Goal: Information Seeking & Learning: Learn about a topic

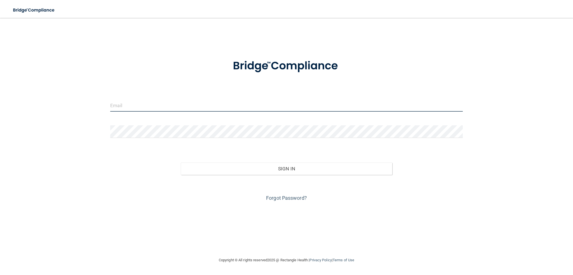
click at [179, 103] on input "email" at bounding box center [286, 105] width 353 height 13
type input "[EMAIL_ADDRESS][DOMAIN_NAME]"
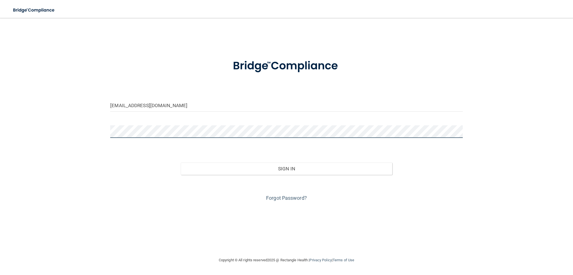
click at [181, 163] on button "Sign In" at bounding box center [287, 169] width 212 height 12
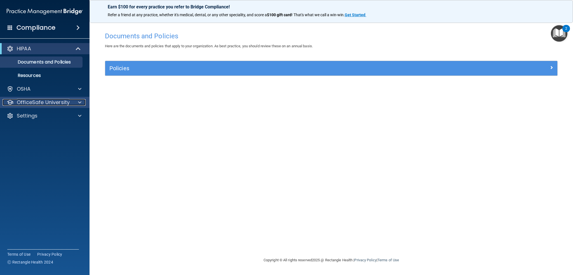
click at [63, 101] on p "OfficeSafe University" at bounding box center [43, 102] width 53 height 7
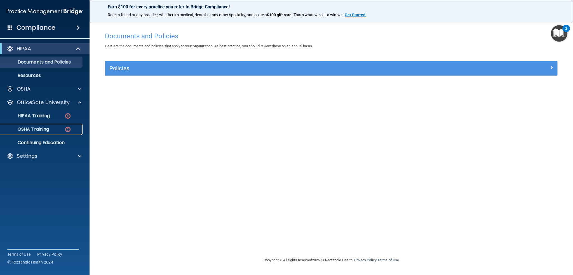
click at [68, 127] on img at bounding box center [67, 129] width 7 height 7
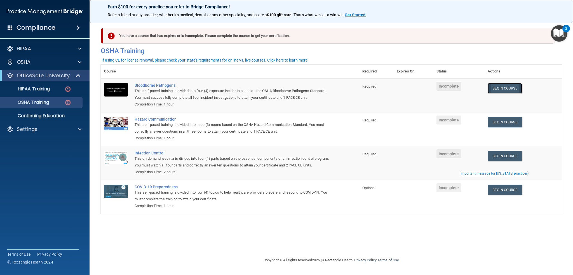
click at [513, 90] on link "Begin Course" at bounding box center [505, 88] width 34 height 10
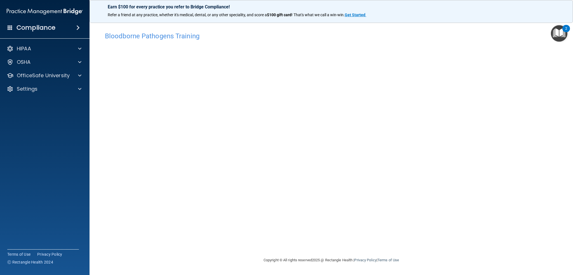
click at [567, 195] on main "Bloodborne Pathogens Training This course doesn’t expire until . Are you sure y…" at bounding box center [331, 146] width 483 height 257
click at [28, 73] on p "OfficeSafe University" at bounding box center [43, 75] width 53 height 7
click at [47, 102] on p "OSHA Training" at bounding box center [26, 103] width 45 height 6
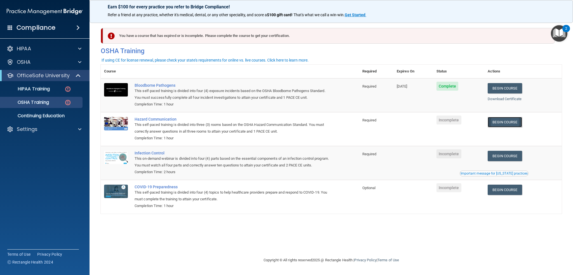
click at [507, 125] on link "Begin Course" at bounding box center [505, 122] width 34 height 10
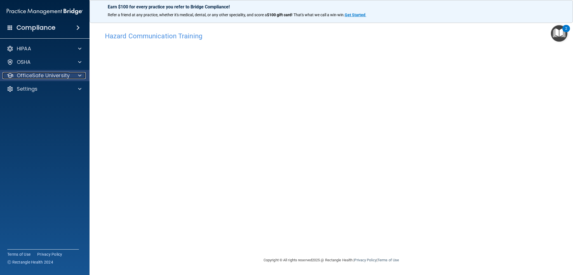
click at [55, 76] on p "OfficeSafe University" at bounding box center [43, 75] width 53 height 7
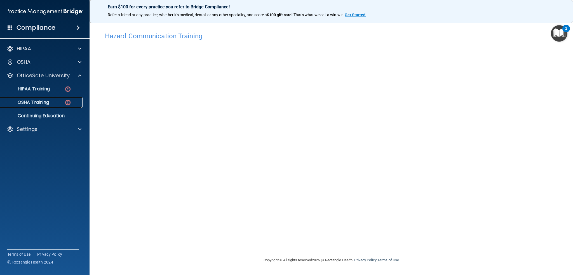
click at [70, 101] on img at bounding box center [67, 102] width 7 height 7
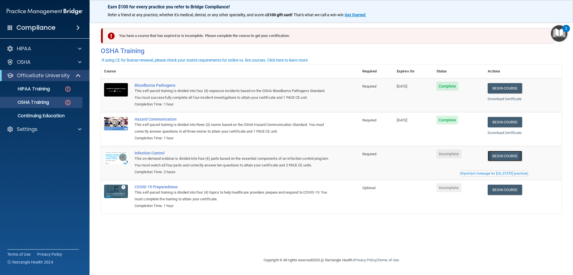
click at [511, 153] on link "Begin Course" at bounding box center [505, 156] width 34 height 10
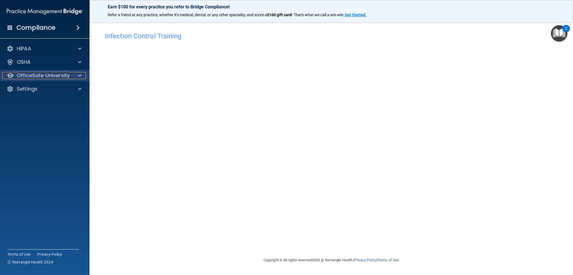
click at [72, 74] on div at bounding box center [79, 75] width 14 height 7
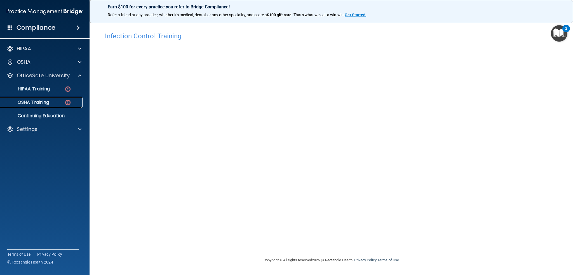
click at [71, 100] on img at bounding box center [67, 102] width 7 height 7
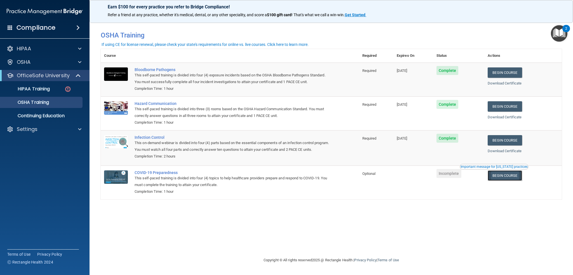
click at [515, 179] on link "Begin Course" at bounding box center [505, 175] width 34 height 10
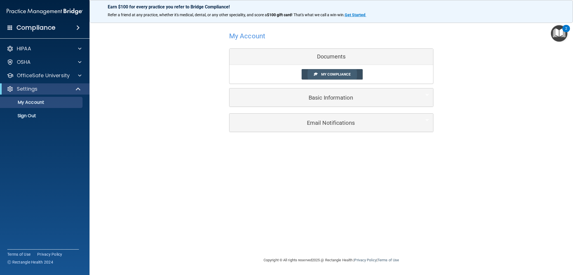
click at [322, 72] on span "My Compliance" at bounding box center [335, 74] width 29 height 4
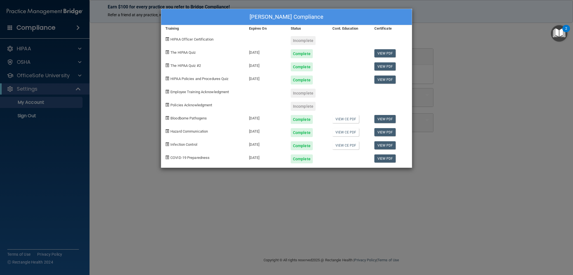
click at [107, 51] on div "[PERSON_NAME] Compliance Training Expires On Status Cont. Education Certificate…" at bounding box center [286, 137] width 573 height 275
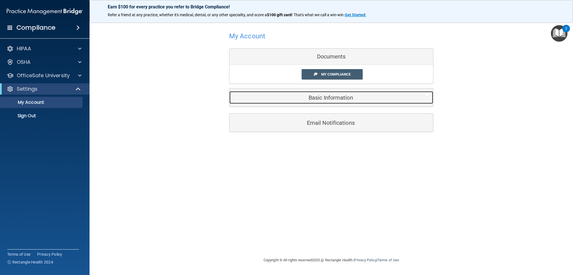
click at [272, 97] on h5 "Basic Information" at bounding box center [323, 98] width 178 height 6
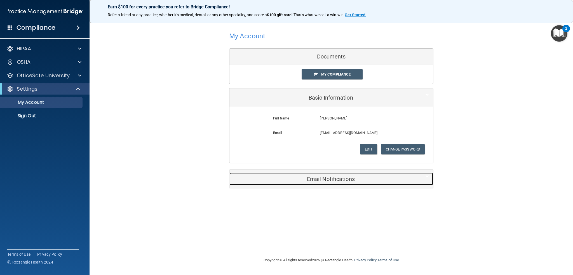
click at [311, 176] on h5 "Email Notifications" at bounding box center [323, 179] width 178 height 6
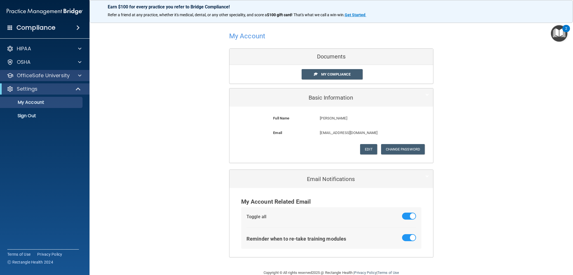
click at [47, 71] on div "OfficeSafe University" at bounding box center [45, 75] width 90 height 11
click at [47, 76] on p "OfficeSafe University" at bounding box center [43, 75] width 53 height 7
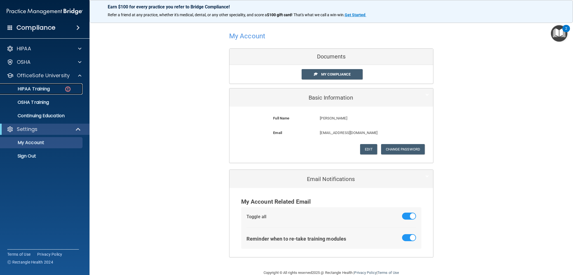
click at [50, 89] on p "HIPAA Training" at bounding box center [27, 89] width 46 height 6
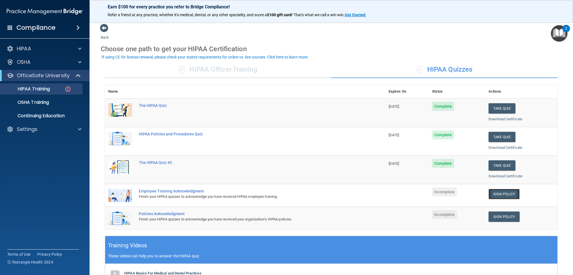
click at [497, 193] on link "Sign Policy" at bounding box center [504, 194] width 31 height 10
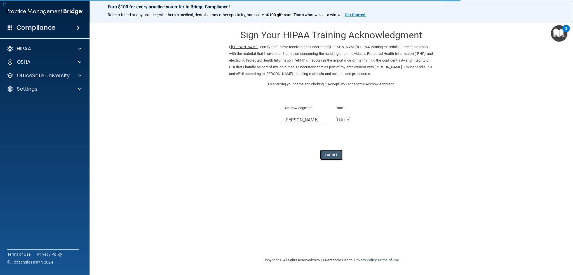
click at [337, 158] on button "I Agree" at bounding box center [331, 155] width 22 height 10
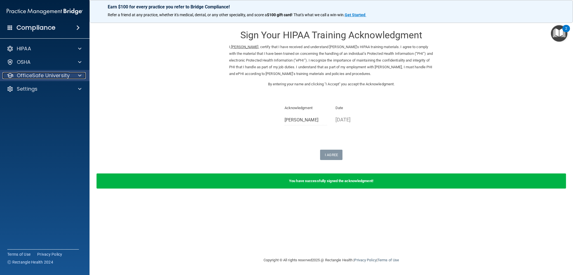
click at [57, 74] on p "OfficeSafe University" at bounding box center [43, 75] width 53 height 7
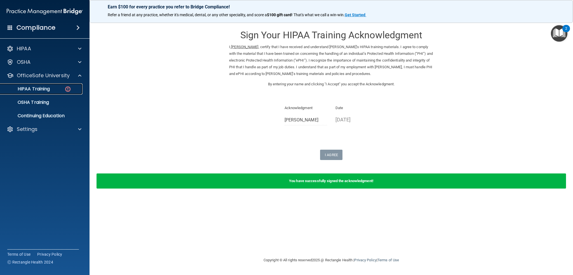
click at [61, 93] on link "HIPAA Training" at bounding box center [38, 88] width 88 height 11
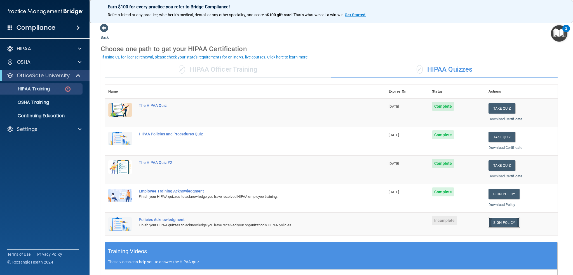
click at [494, 223] on link "Sign Policy" at bounding box center [504, 222] width 31 height 10
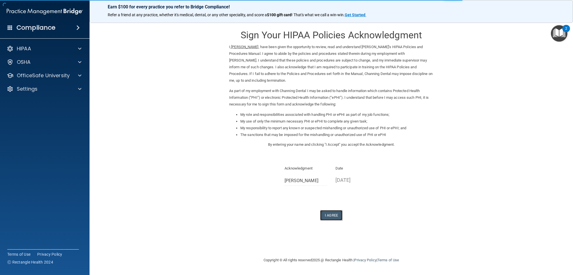
click at [327, 214] on button "I Agree" at bounding box center [331, 215] width 22 height 10
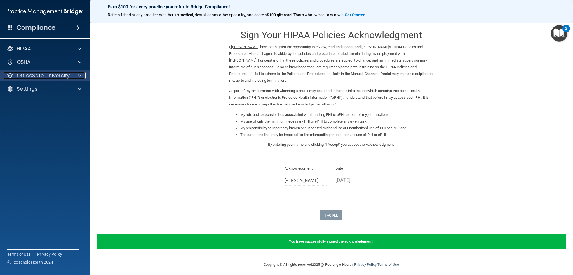
click at [68, 76] on p "OfficeSafe University" at bounding box center [43, 75] width 53 height 7
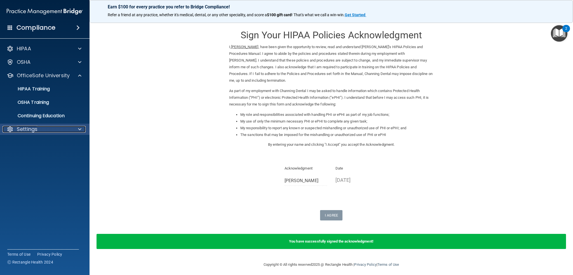
click at [75, 132] on div at bounding box center [79, 129] width 14 height 7
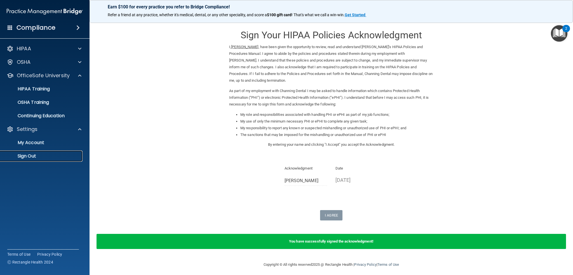
click at [35, 156] on p "Sign Out" at bounding box center [42, 156] width 76 height 6
